Goal: Task Accomplishment & Management: Use online tool/utility

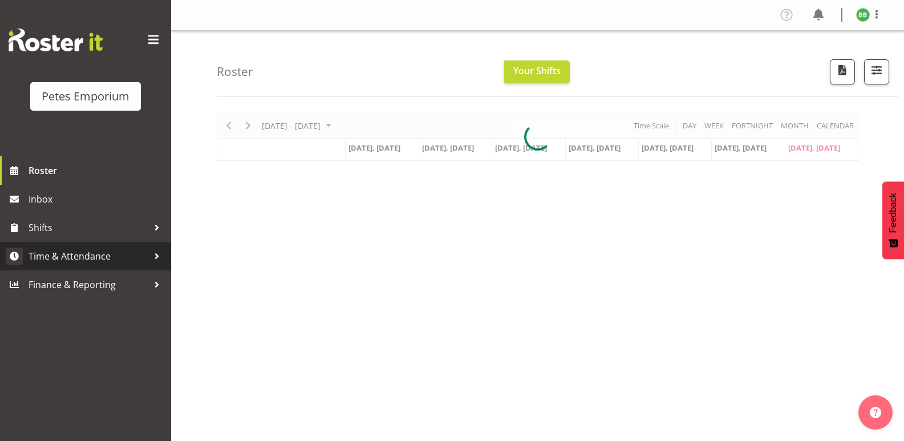
click at [100, 263] on span "Time & Attendance" at bounding box center [89, 256] width 120 height 17
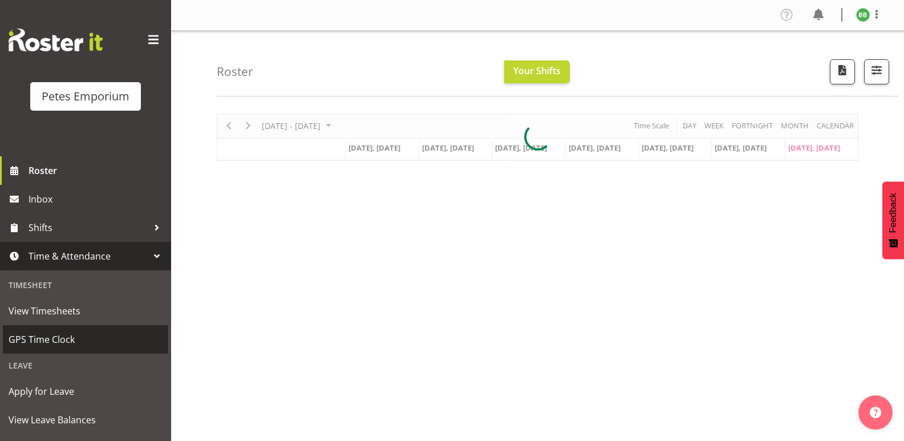
click at [90, 344] on span "GPS Time Clock" at bounding box center [86, 339] width 154 height 17
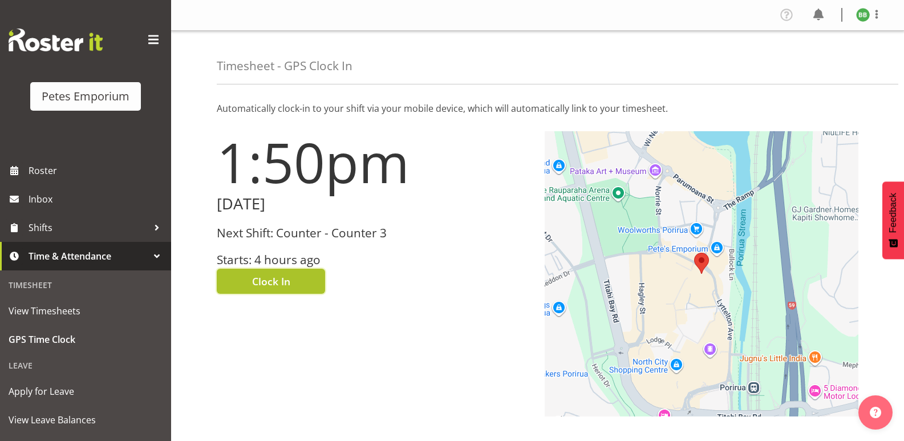
click at [280, 281] on span "Clock In" at bounding box center [271, 281] width 38 height 15
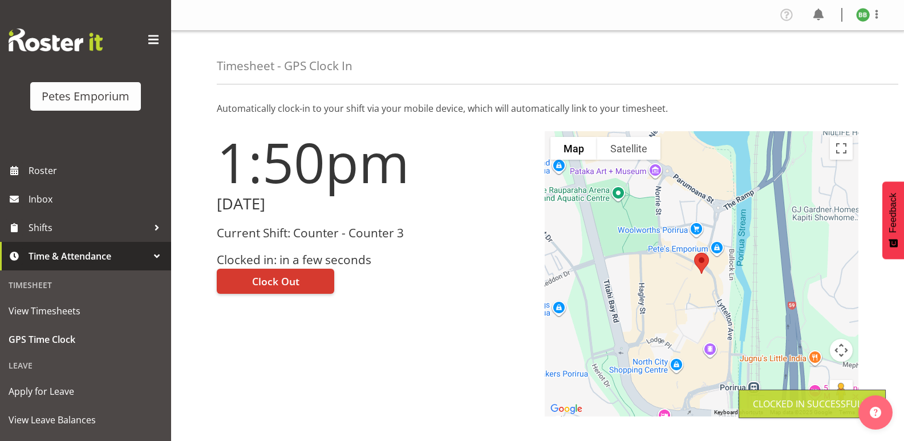
click at [862, 17] on img at bounding box center [863, 15] width 14 height 14
click at [816, 56] on link "Log Out" at bounding box center [829, 60] width 110 height 21
